Goal: Task Accomplishment & Management: Use online tool/utility

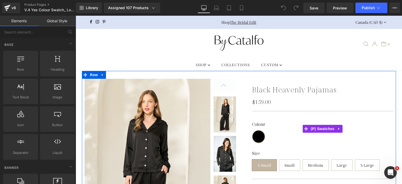
click at [272, 131] on div "Colour Black" at bounding box center [322, 132] width 141 height 21
click at [256, 135] on span "Black" at bounding box center [258, 136] width 13 height 13
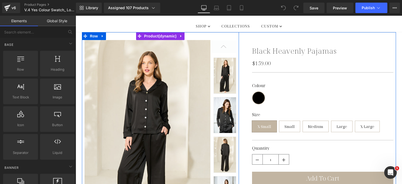
scroll to position [54, 0]
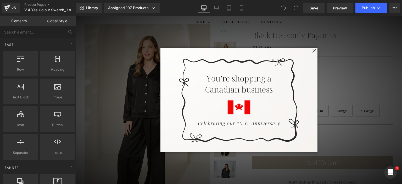
click at [311, 50] on span at bounding box center [314, 51] width 7 height 7
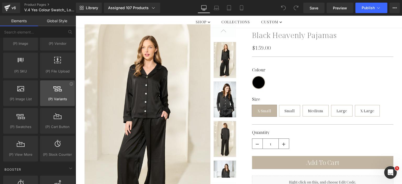
scroll to position [582, 0]
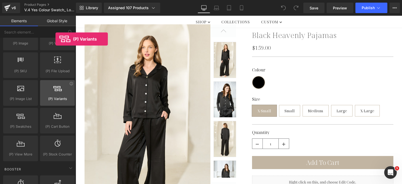
click at [55, 93] on div at bounding box center [58, 90] width 32 height 12
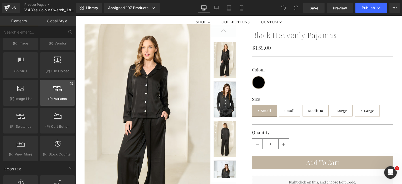
click at [69, 82] on icon at bounding box center [71, 84] width 4 height 4
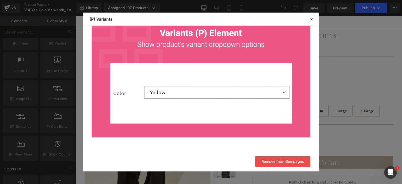
scroll to position [0, 0]
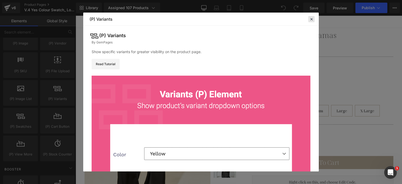
click at [311, 20] on icon at bounding box center [311, 19] width 5 height 5
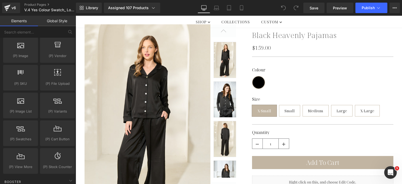
scroll to position [570, 0]
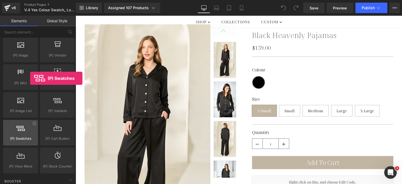
click at [30, 132] on div at bounding box center [21, 130] width 32 height 12
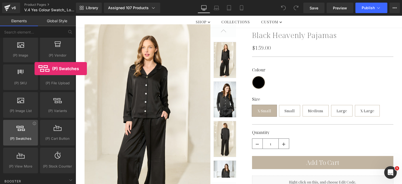
click at [35, 124] on div at bounding box center [21, 130] width 32 height 12
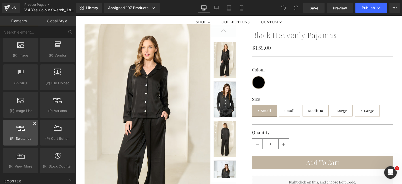
click at [33, 121] on icon at bounding box center [34, 123] width 4 height 4
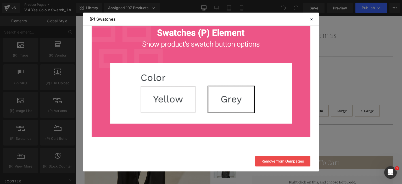
scroll to position [0, 0]
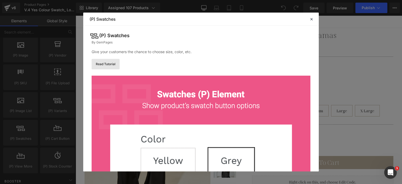
click at [114, 64] on link "Read Tutorial" at bounding box center [106, 64] width 28 height 10
click at [312, 19] on icon at bounding box center [311, 19] width 5 height 5
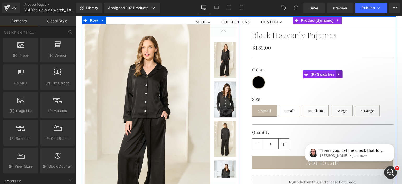
click at [338, 75] on icon at bounding box center [338, 74] width 1 height 2
click at [348, 75] on icon at bounding box center [350, 74] width 4 height 4
click at [321, 74] on span "(P) Swatches" at bounding box center [322, 75] width 26 height 8
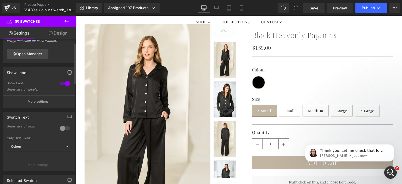
scroll to position [15, 0]
click at [64, 82] on div at bounding box center [65, 82] width 13 height 8
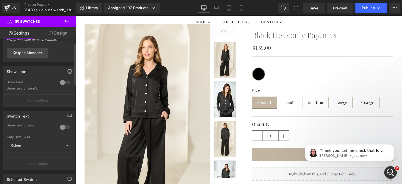
click at [62, 82] on div at bounding box center [65, 82] width 13 height 8
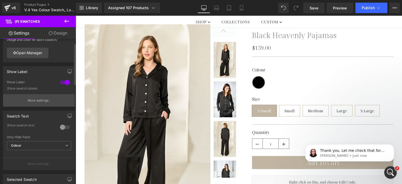
click at [40, 102] on p "More settings" at bounding box center [38, 100] width 21 height 5
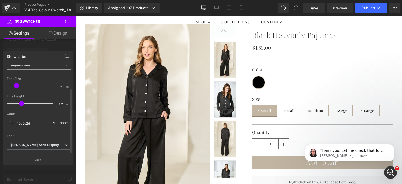
scroll to position [0, 0]
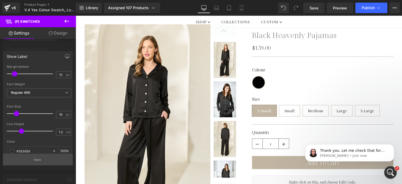
click at [37, 158] on button "Back" at bounding box center [38, 160] width 70 height 12
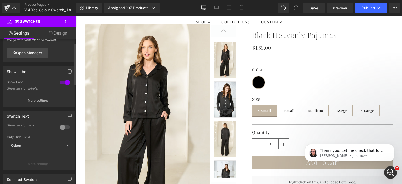
click at [60, 127] on div at bounding box center [65, 127] width 13 height 8
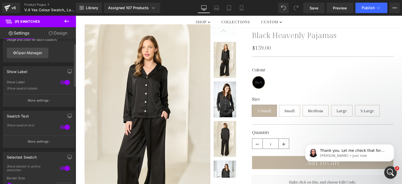
click at [63, 127] on div at bounding box center [65, 127] width 13 height 8
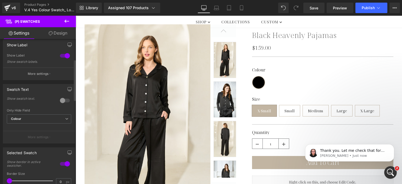
scroll to position [72, 0]
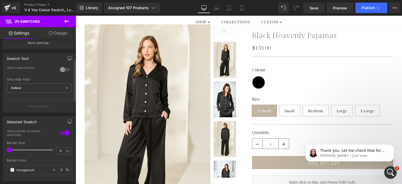
click at [65, 132] on div at bounding box center [65, 133] width 13 height 8
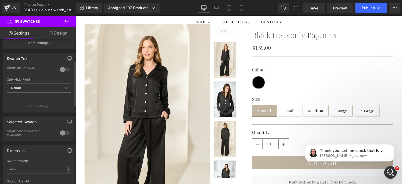
click at [62, 133] on div at bounding box center [65, 133] width 13 height 8
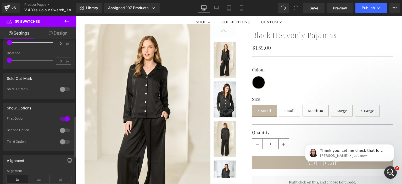
scroll to position [297, 0]
click at [63, 128] on div at bounding box center [65, 130] width 13 height 8
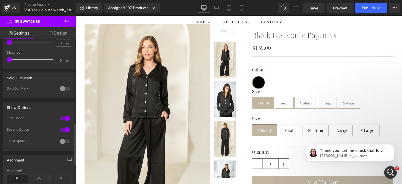
click at [66, 128] on div at bounding box center [65, 130] width 13 height 8
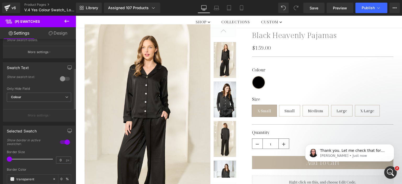
scroll to position [0, 0]
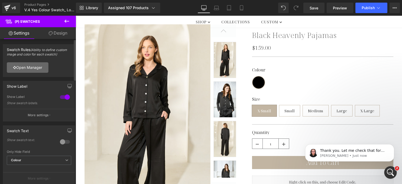
click at [33, 66] on link "Open Manager" at bounding box center [28, 67] width 42 height 10
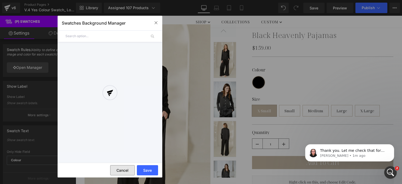
click at [120, 171] on button "Cancel" at bounding box center [122, 170] width 25 height 10
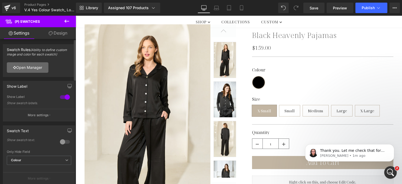
click at [30, 71] on link "Open Manager" at bounding box center [28, 67] width 42 height 10
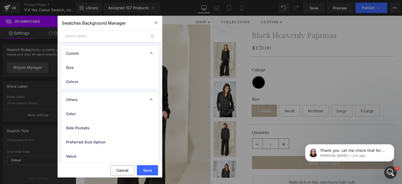
click at [146, 53] on div "Current" at bounding box center [110, 53] width 96 height 14
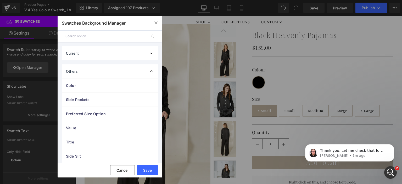
click at [146, 53] on div "Current" at bounding box center [110, 53] width 96 height 14
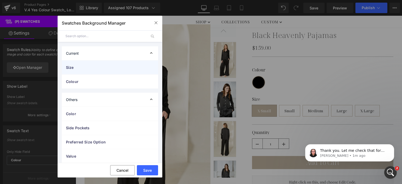
click at [121, 71] on div "Size" at bounding box center [110, 67] width 96 height 14
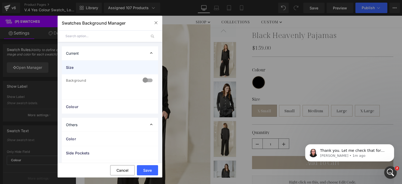
click at [121, 71] on div "Size" at bounding box center [110, 67] width 96 height 14
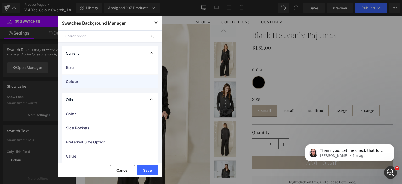
click at [118, 80] on span "Colour" at bounding box center [104, 81] width 77 height 5
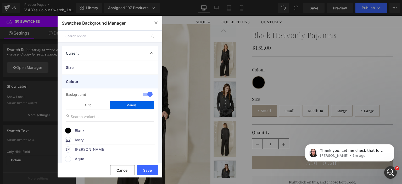
click at [118, 80] on span "Colour" at bounding box center [104, 81] width 77 height 5
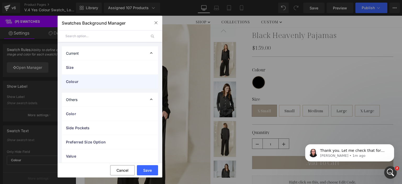
scroll to position [26, 0]
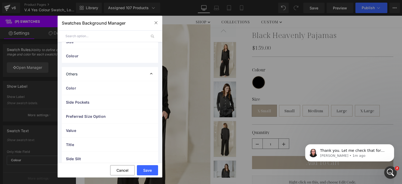
click at [123, 73] on div "Others" at bounding box center [110, 74] width 96 height 14
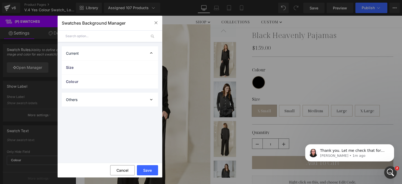
click at [112, 100] on div "Others" at bounding box center [110, 100] width 96 height 14
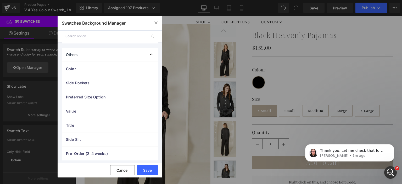
scroll to position [46, 0]
click at [117, 168] on button "Cancel" at bounding box center [122, 170] width 25 height 10
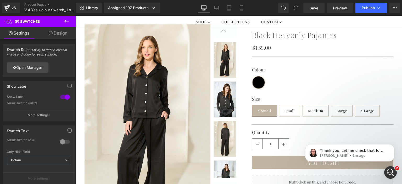
click at [59, 34] on link "Design" at bounding box center [58, 33] width 38 height 12
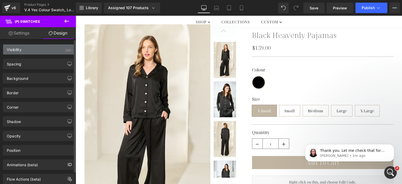
click at [44, 50] on div "Visibility (All)" at bounding box center [39, 49] width 72 height 10
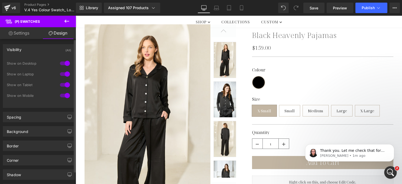
click at [44, 50] on div "Visibility (All)" at bounding box center [39, 49] width 72 height 10
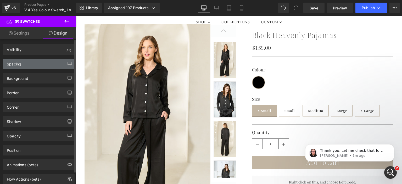
click at [37, 64] on div "Spacing" at bounding box center [39, 64] width 72 height 10
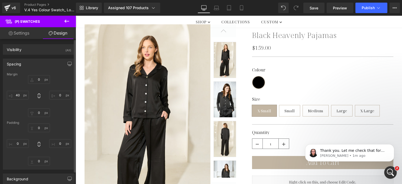
click at [37, 64] on div "Spacing" at bounding box center [39, 64] width 72 height 10
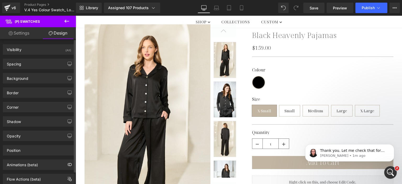
click at [33, 83] on div "Border Border Style Custom Border Solid Border Dashed Border Dotted Custom Cust…" at bounding box center [39, 90] width 78 height 14
click at [40, 76] on div "Background" at bounding box center [39, 78] width 72 height 10
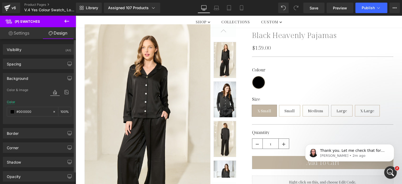
click at [40, 76] on div "Background" at bounding box center [39, 78] width 72 height 10
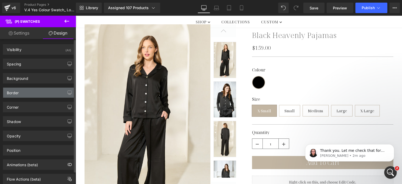
click at [33, 93] on div "Border" at bounding box center [39, 93] width 72 height 10
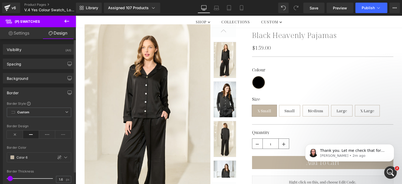
click at [33, 93] on div "Border" at bounding box center [39, 93] width 72 height 10
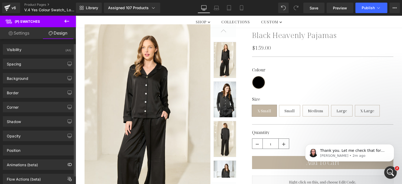
scroll to position [14, 0]
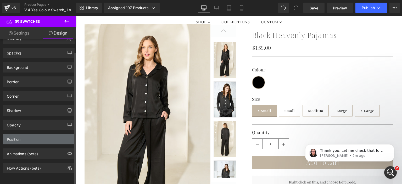
click at [28, 137] on div "Position" at bounding box center [39, 139] width 72 height 10
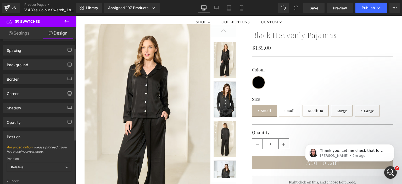
click at [28, 137] on div "Position" at bounding box center [39, 137] width 72 height 10
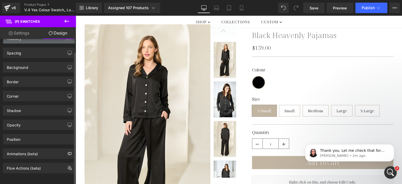
click at [23, 40] on div "Visibility (All)" at bounding box center [39, 38] width 72 height 10
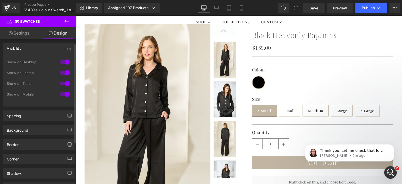
scroll to position [0, 0]
click at [21, 30] on link "Settings" at bounding box center [19, 33] width 38 height 12
type input "0"
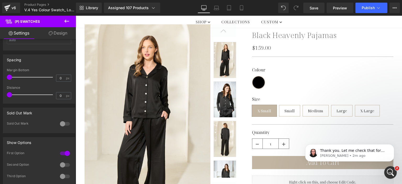
click at [68, 20] on icon at bounding box center [67, 21] width 6 height 6
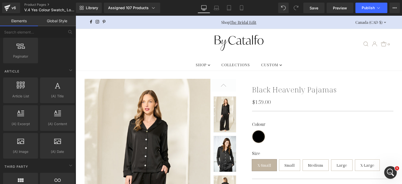
scroll to position [966, 0]
